Goal: Check status: Check status

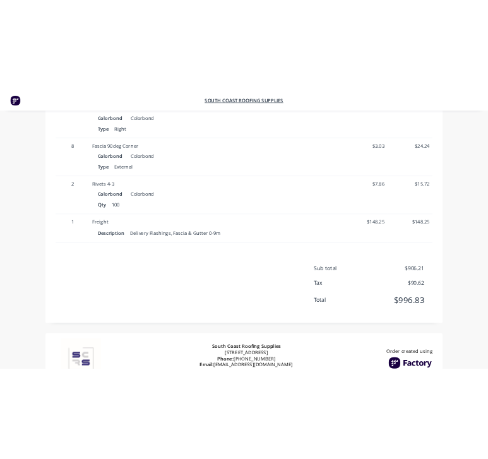
scroll to position [576, 0]
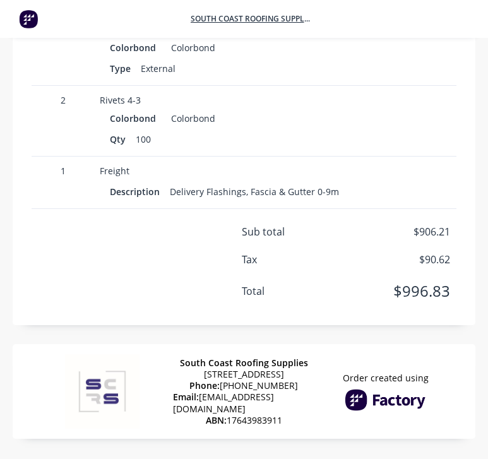
scroll to position [729, 0]
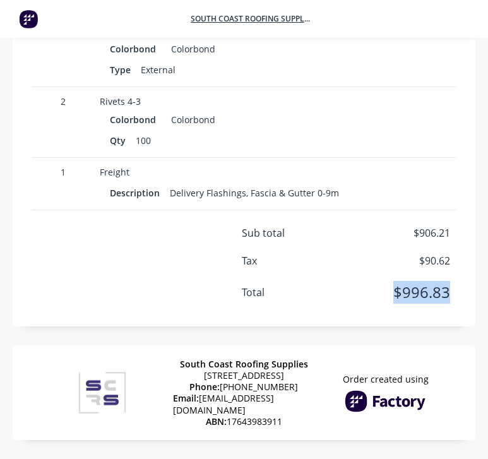
drag, startPoint x: 396, startPoint y: 293, endPoint x: 454, endPoint y: 303, distance: 58.9
click at [454, 303] on div "Sub total $906.21 Tax $90.62 Total $996.83" at bounding box center [244, 270] width 442 height 91
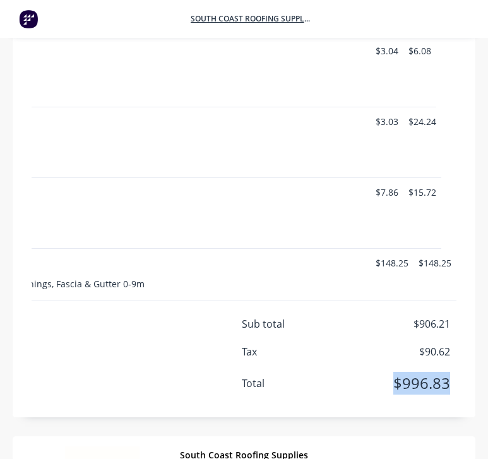
scroll to position [638, 0]
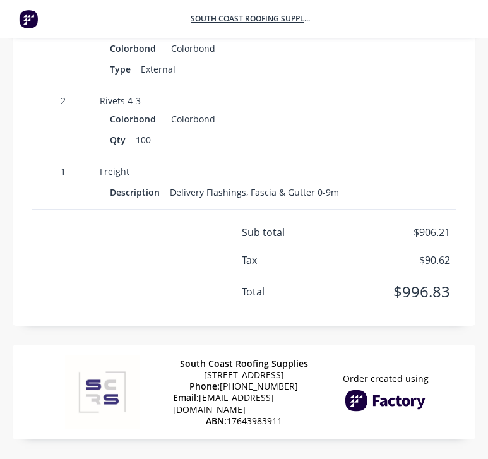
scroll to position [729, 0]
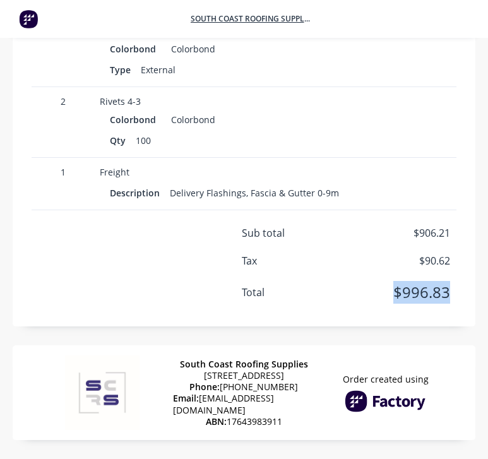
drag, startPoint x: 454, startPoint y: 288, endPoint x: 394, endPoint y: 285, distance: 59.3
click at [394, 285] on div "Total $996.83" at bounding box center [244, 292] width 442 height 23
copy span "$996.83"
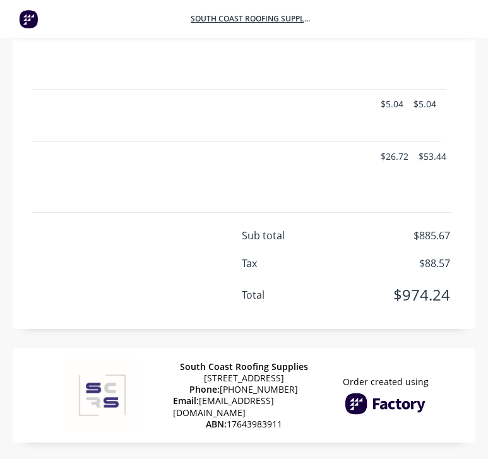
scroll to position [0, 189]
